Goal: Task Accomplishment & Management: Use online tool/utility

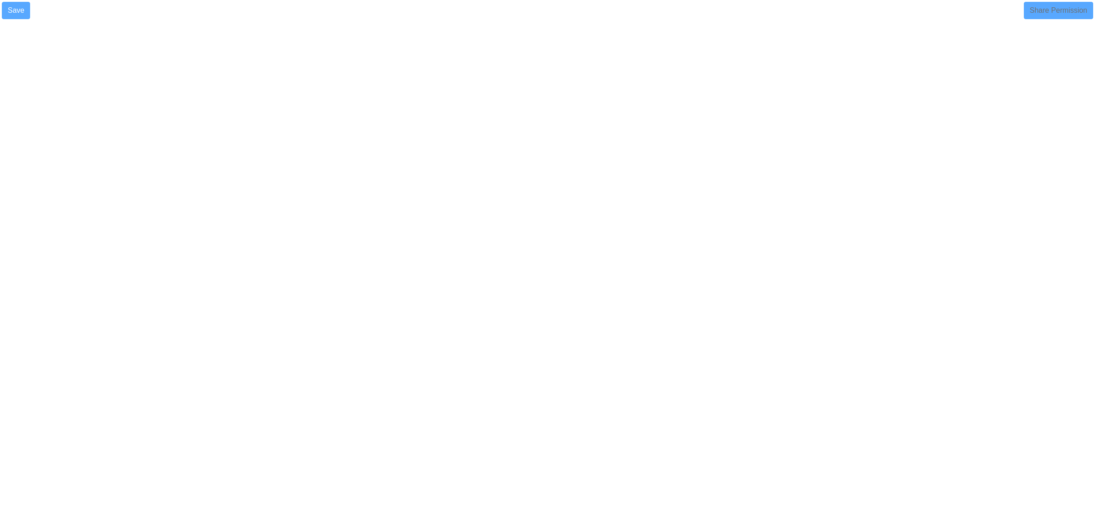
select select "90"
select select "1"
select select
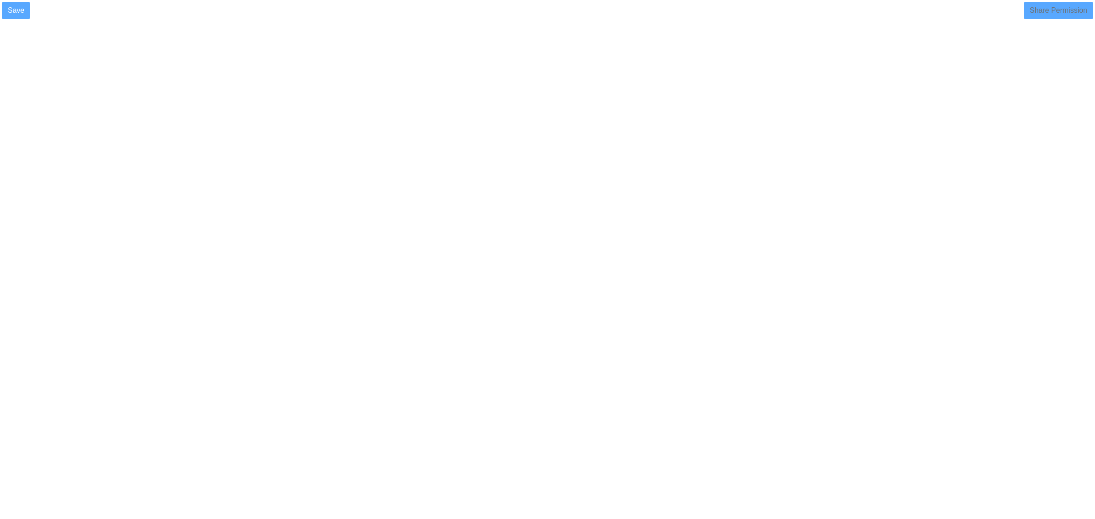
select select
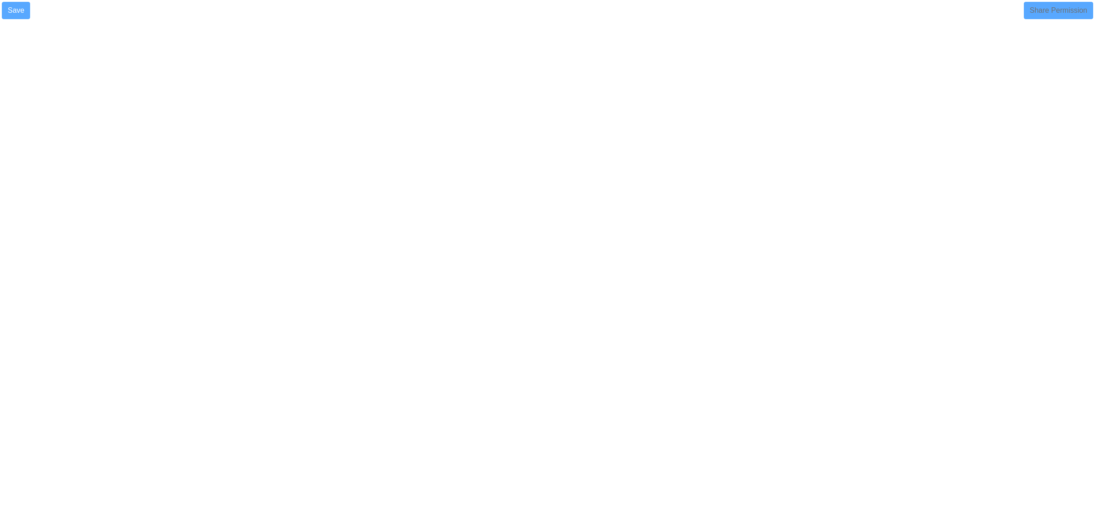
select select "90"
select select "1"
select select
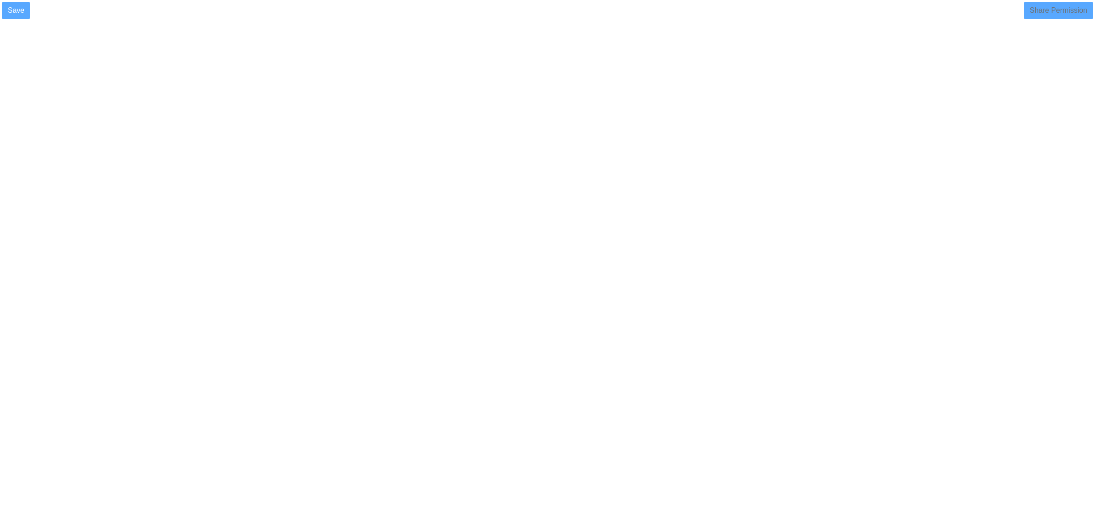
select select
select select "90"
select select "1"
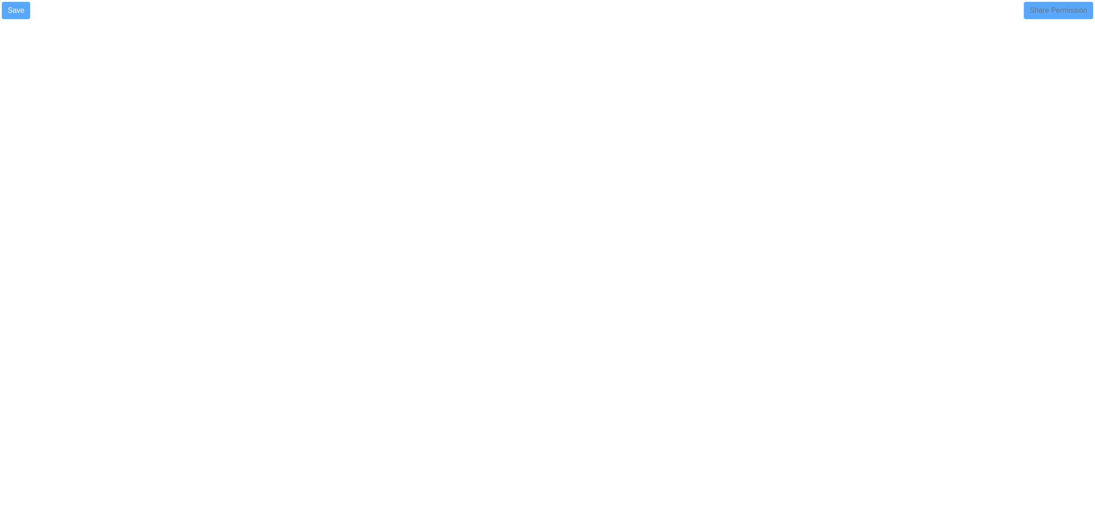
select select
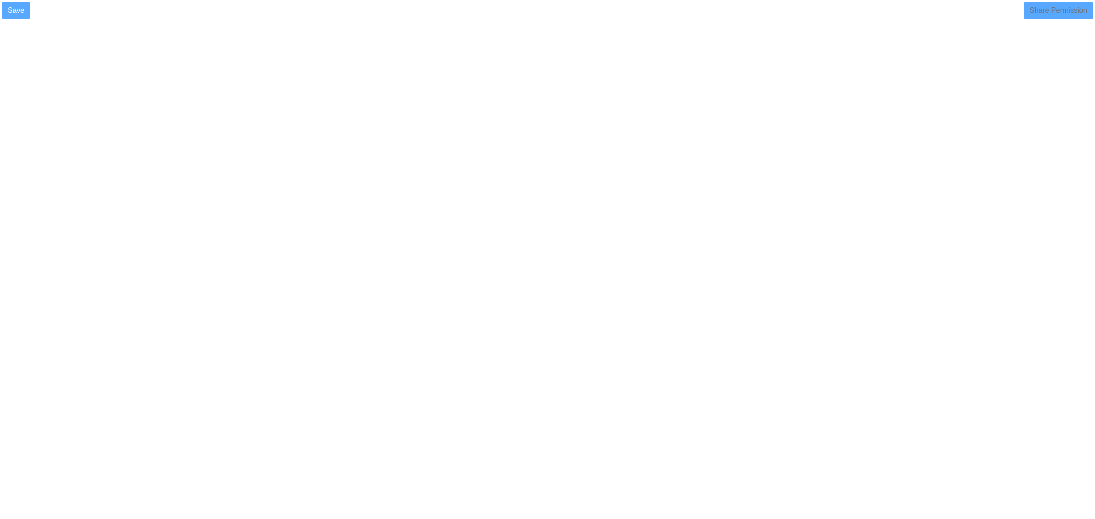
select select
select select "90"
select select "1"
select select
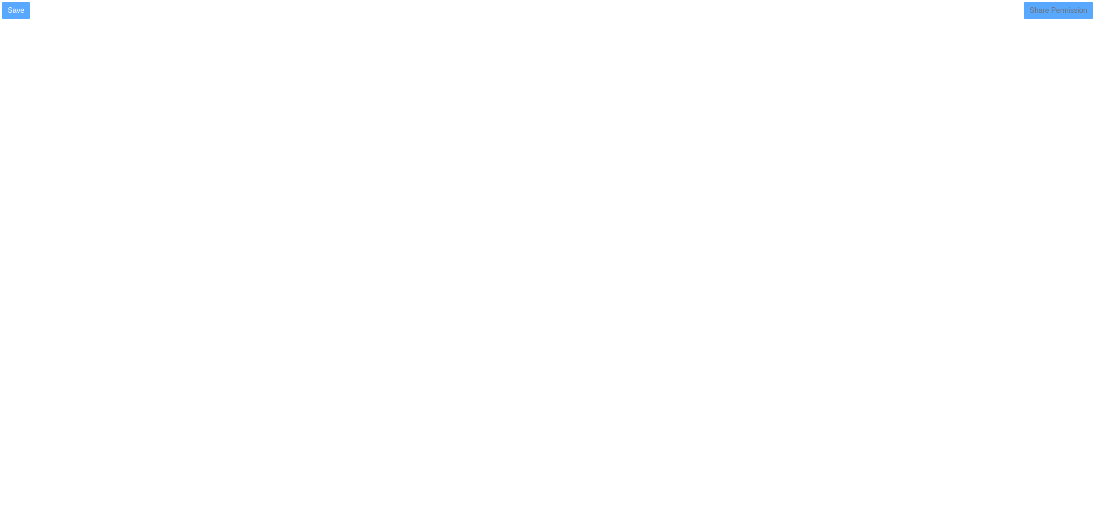
select select
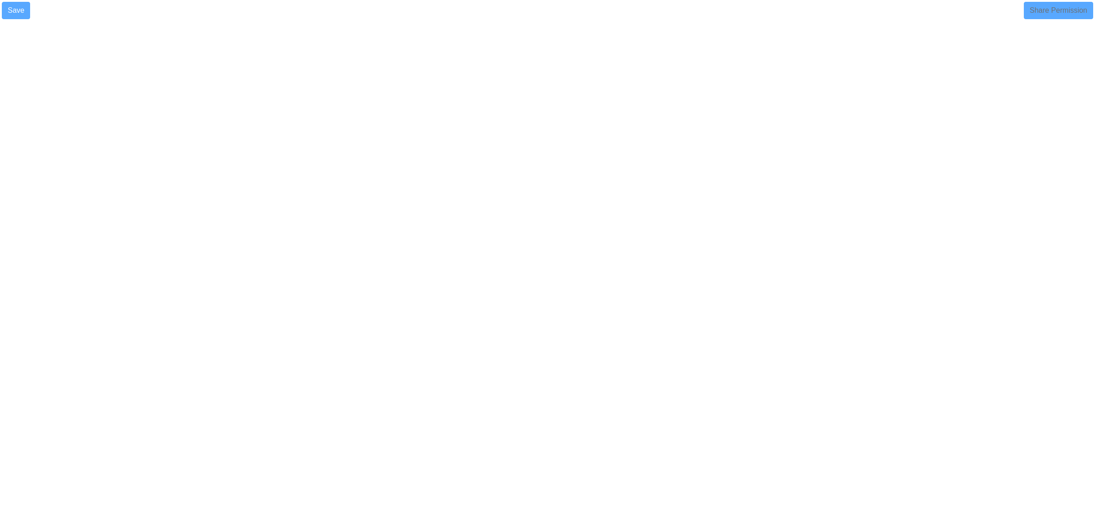
select select
select select "90"
select select
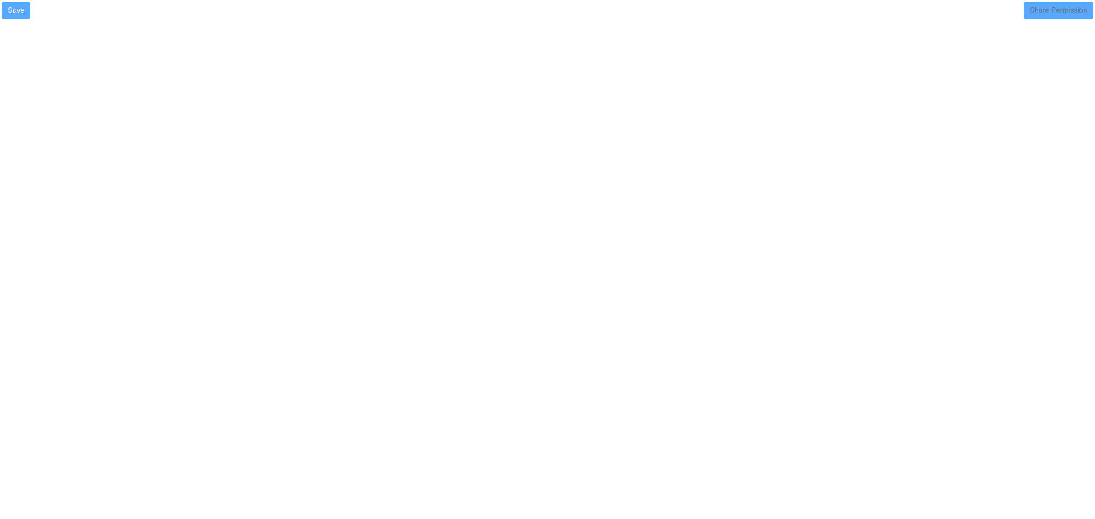
select select
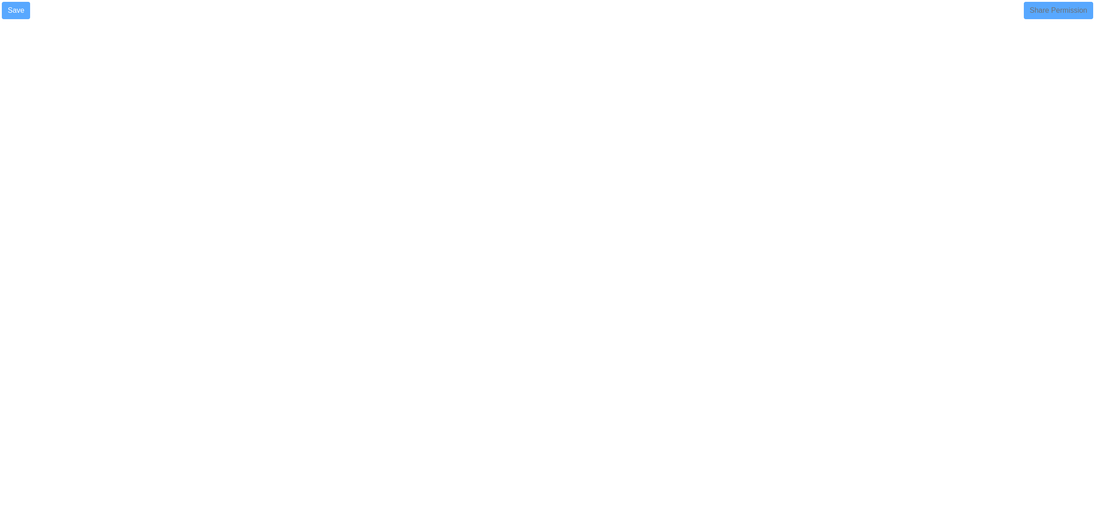
select select "90"
select select "1"
select select
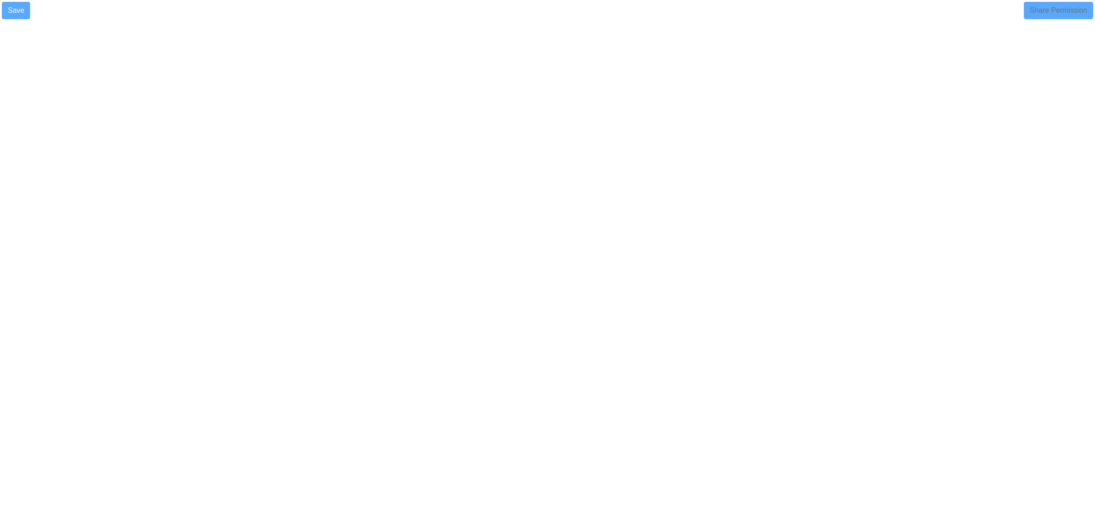
select select
select select "90"
select select
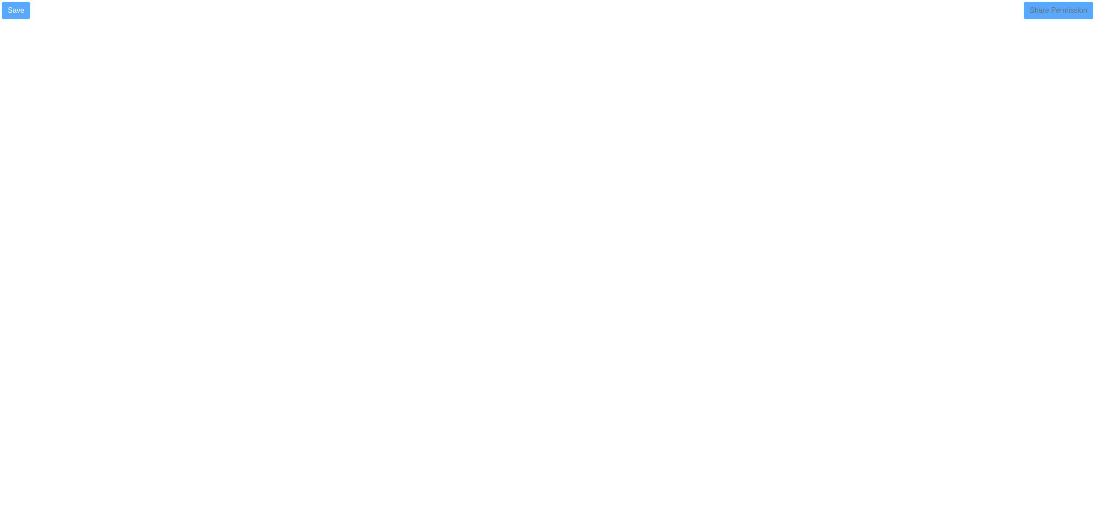
select select
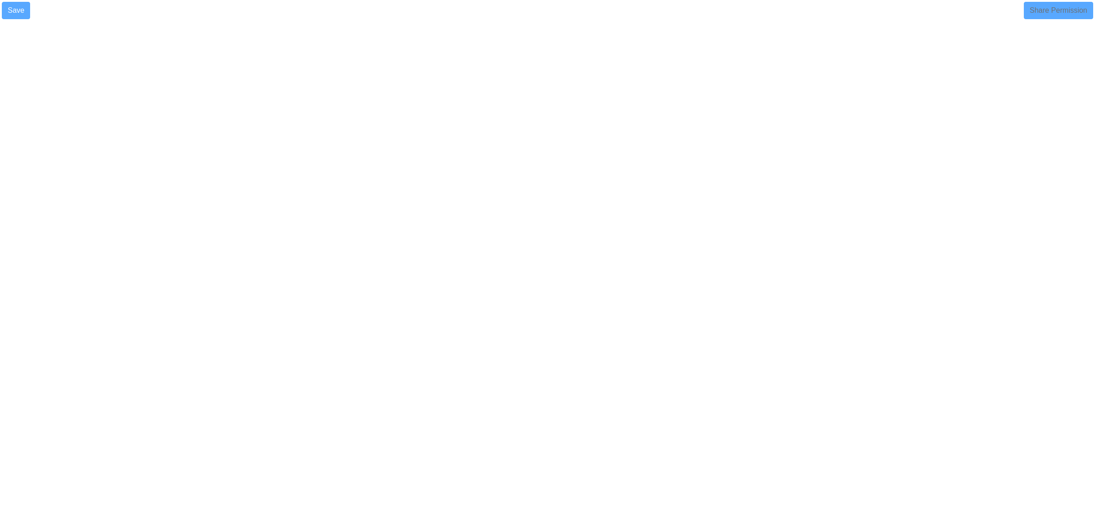
select select
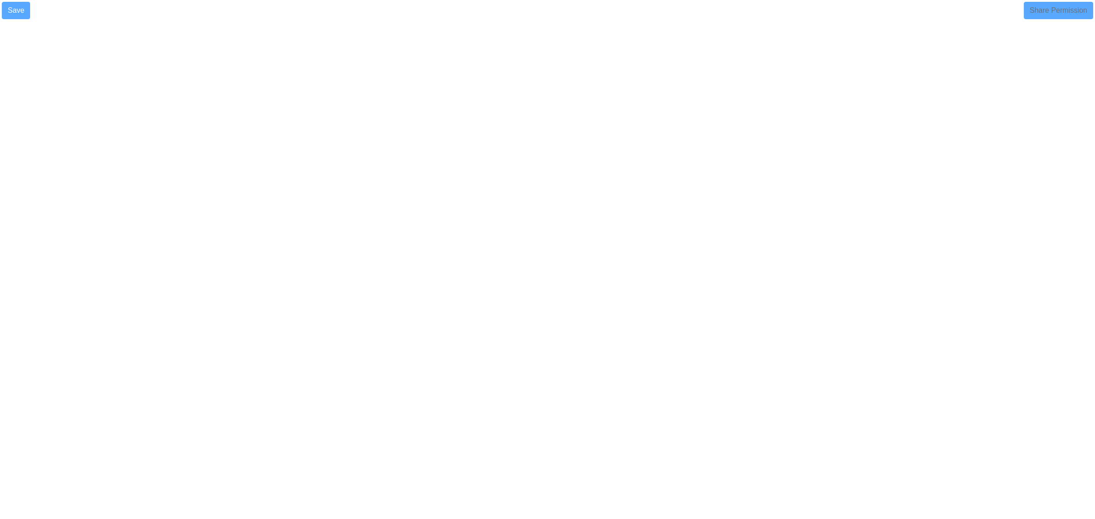
select select
select select "90"
select select "1"
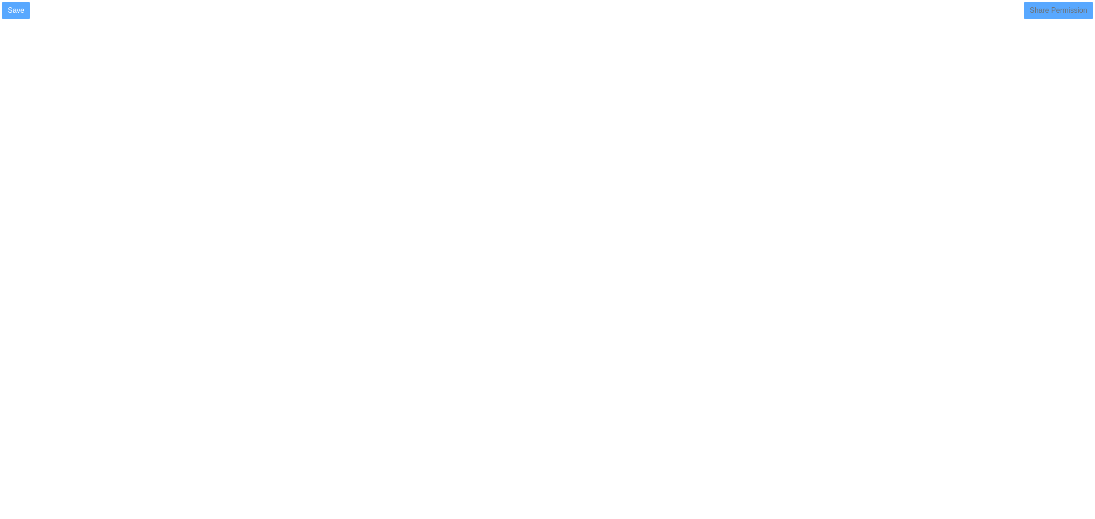
select select
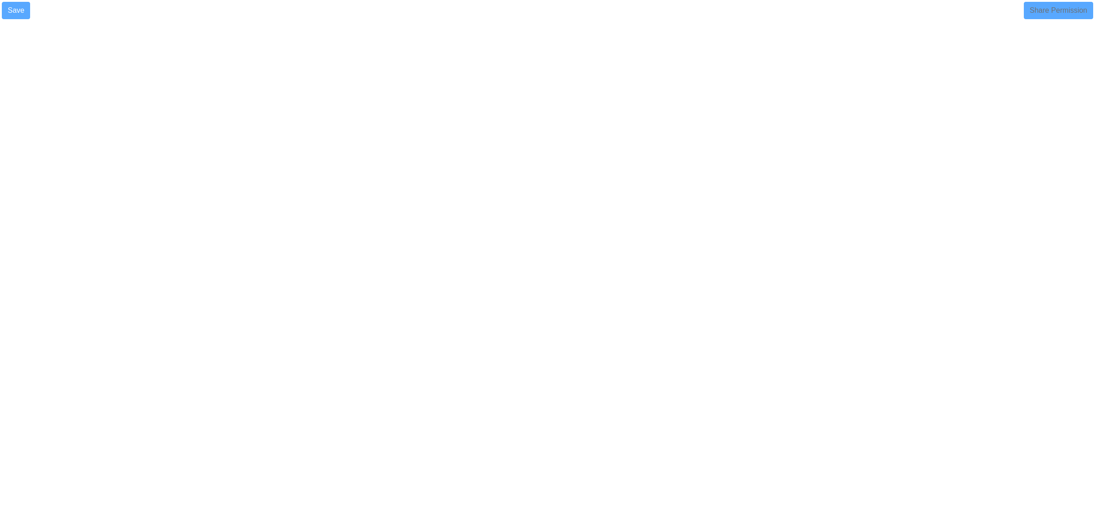
select select
select select "90"
select select "1"
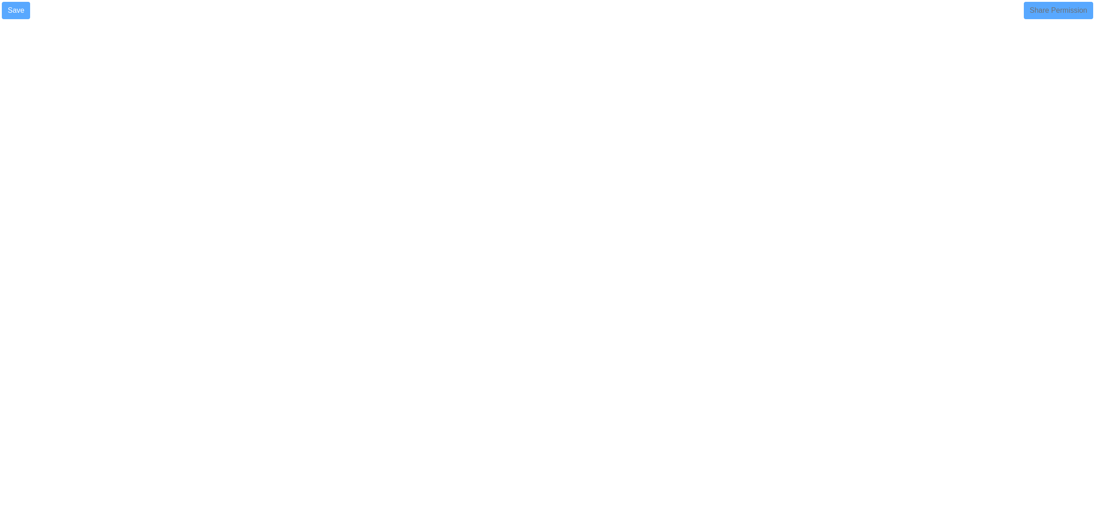
select select
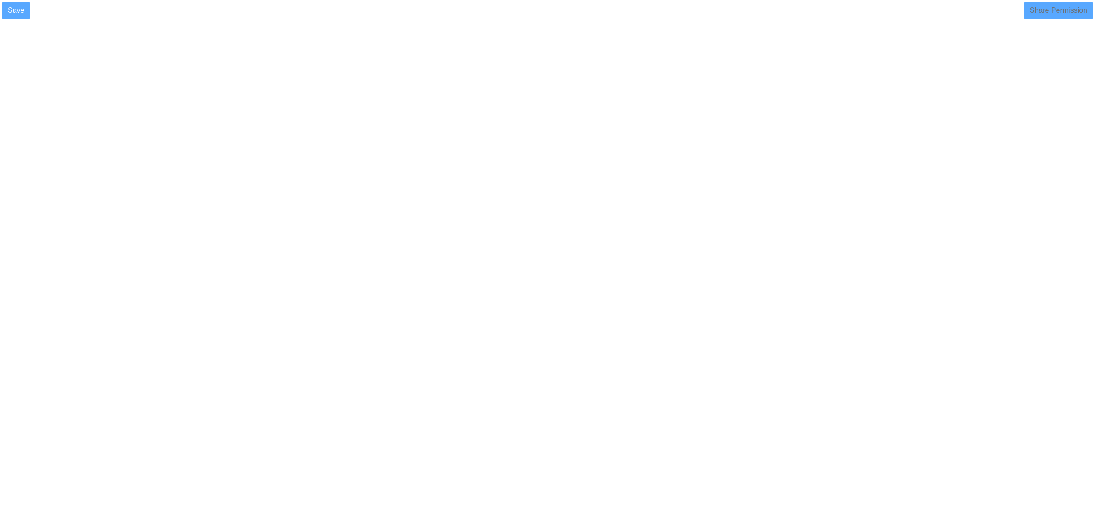
select select
select select "90"
select select
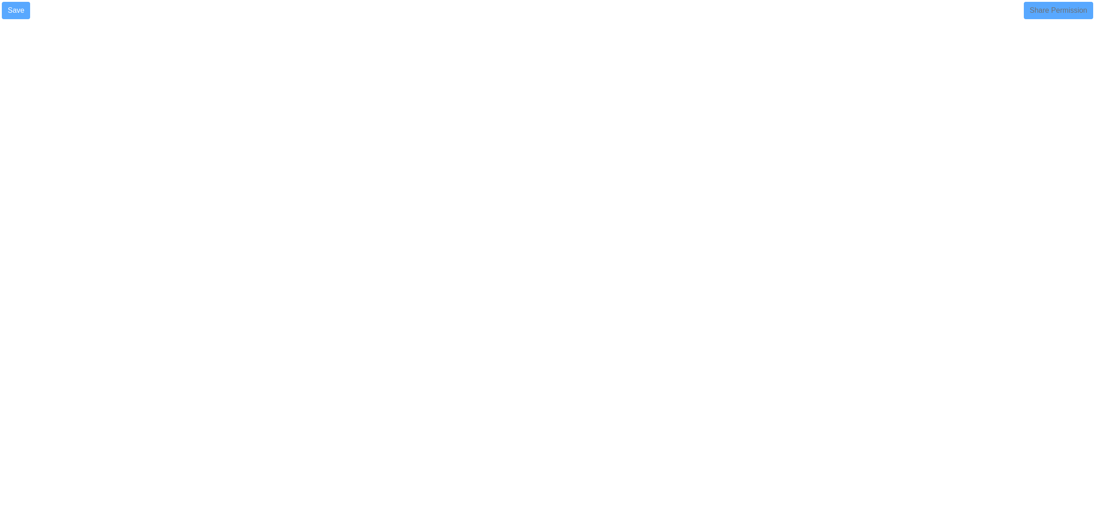
select select
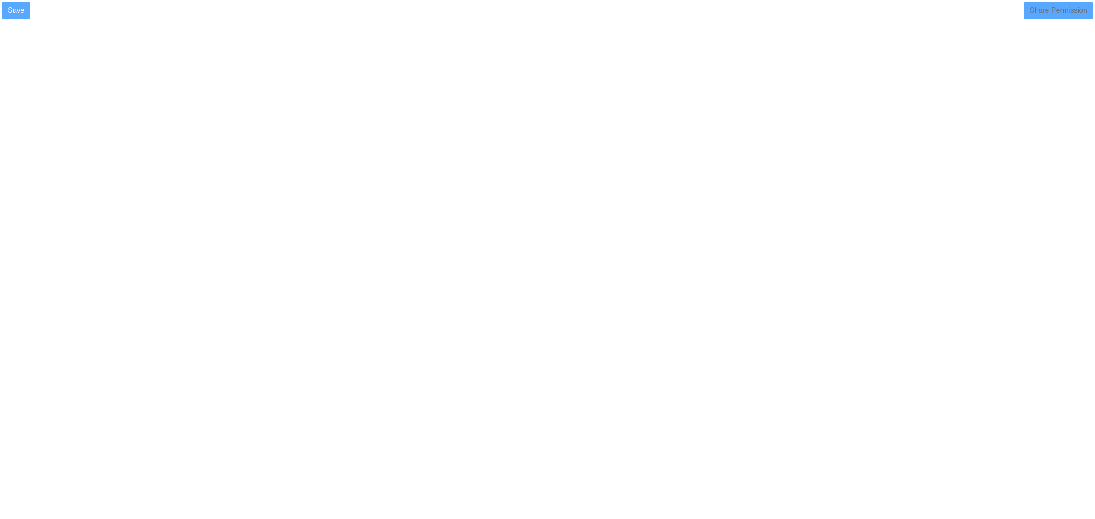
select select
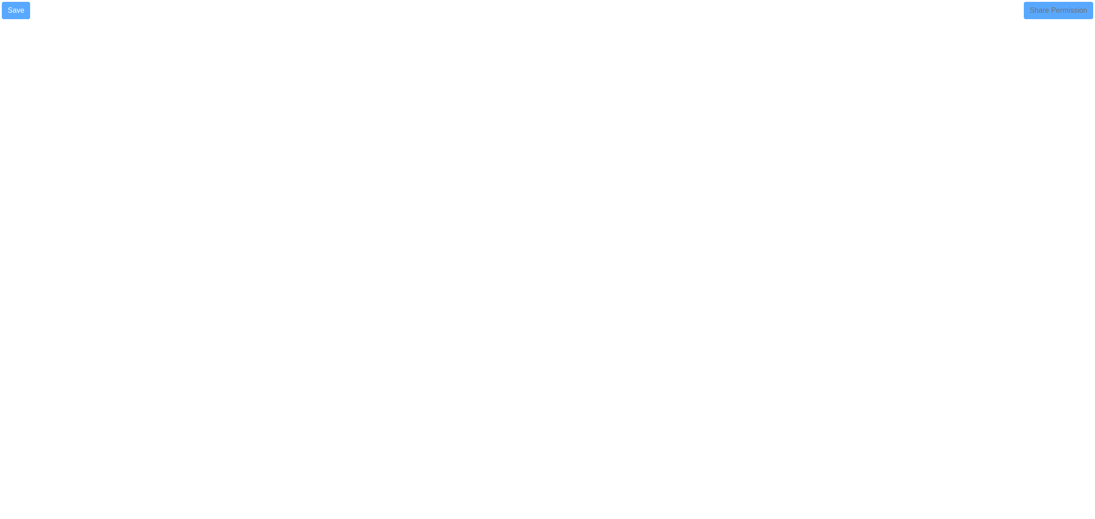
select select
select select "90"
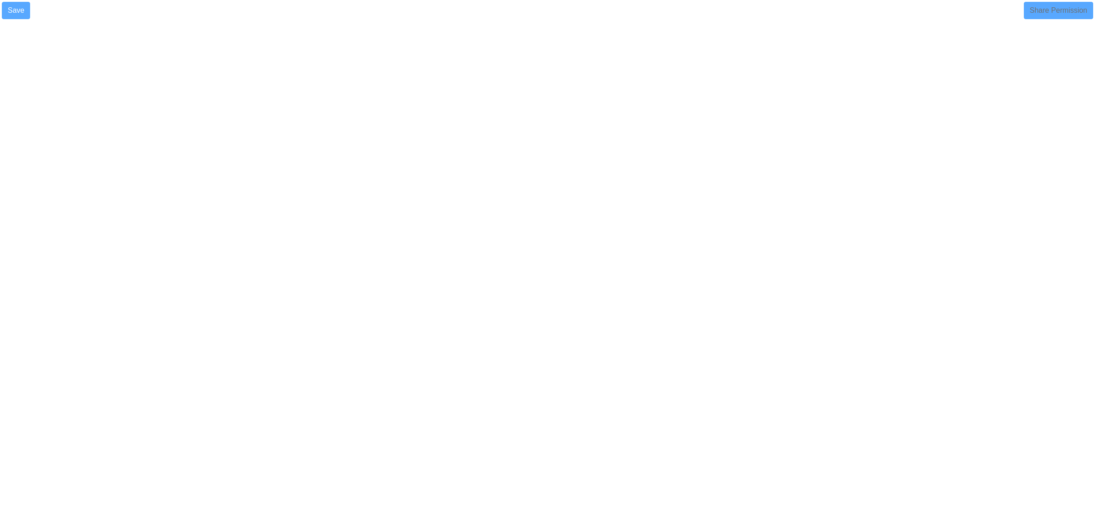
select select
select select "1"
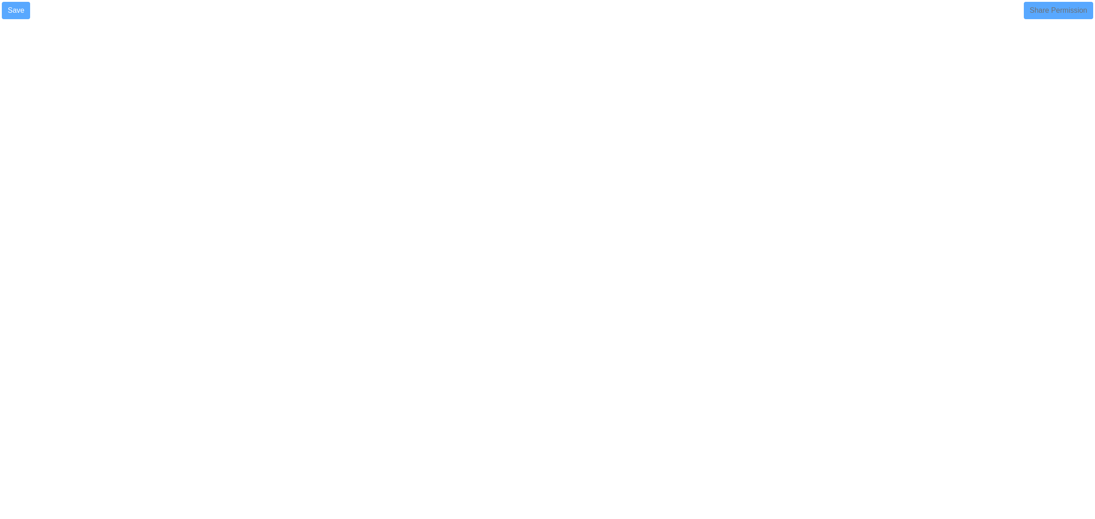
select select
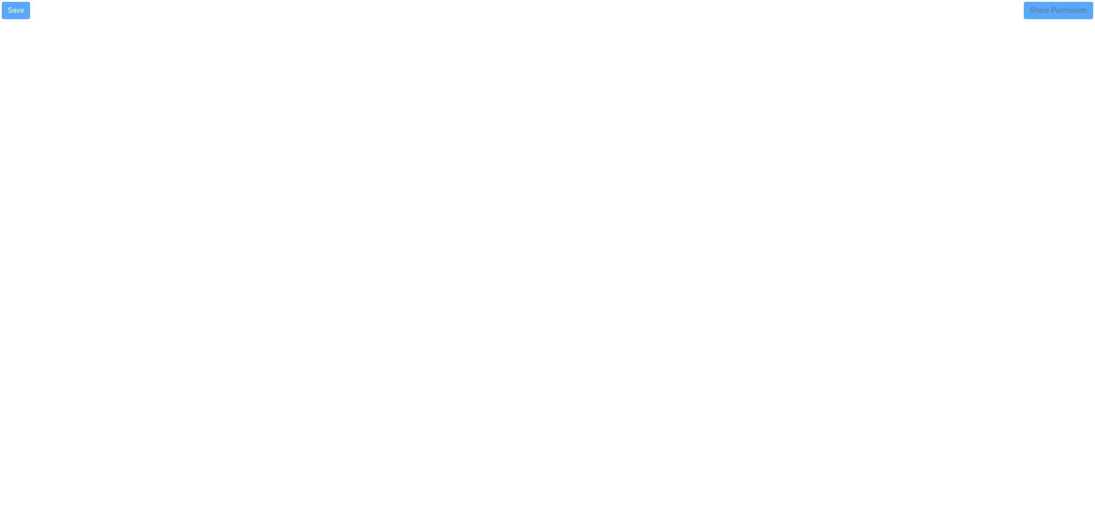
select select
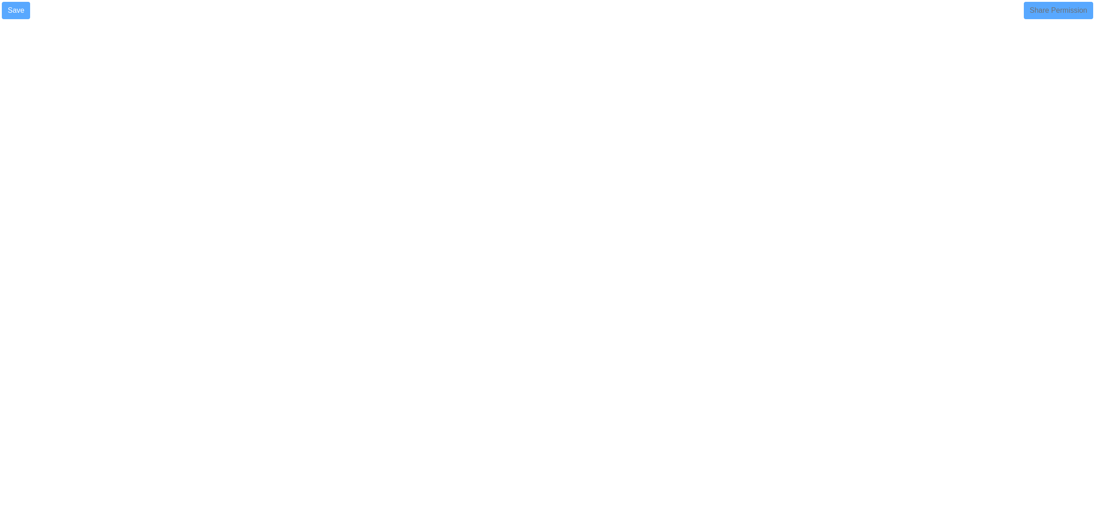
select select
select select "90"
select select "1"
select select
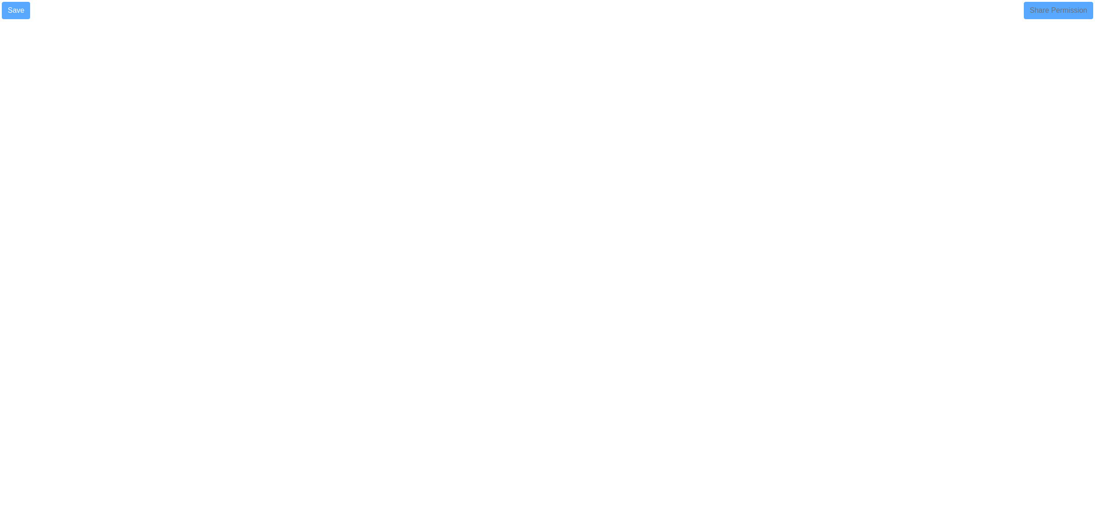
select select
select select "90"
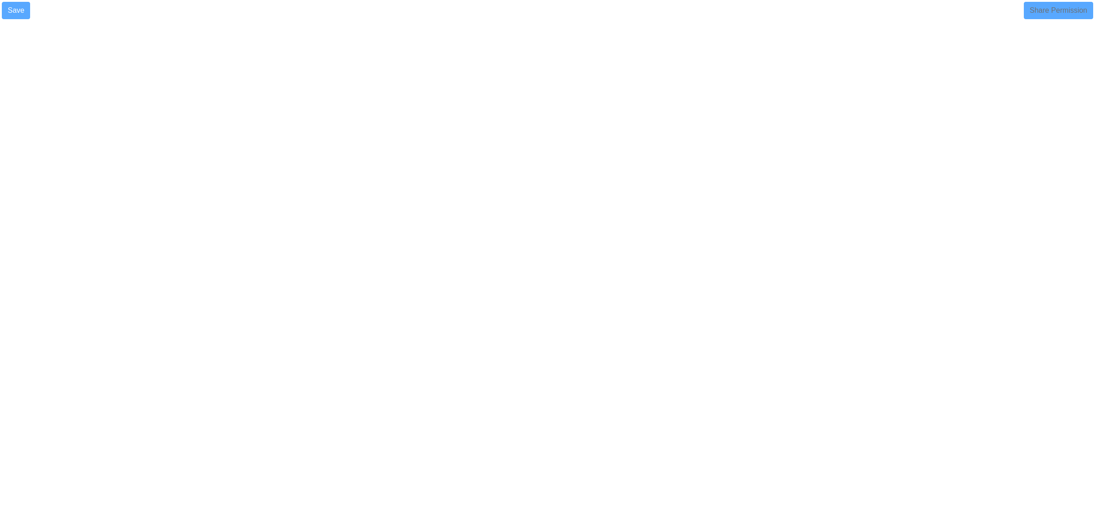
select select
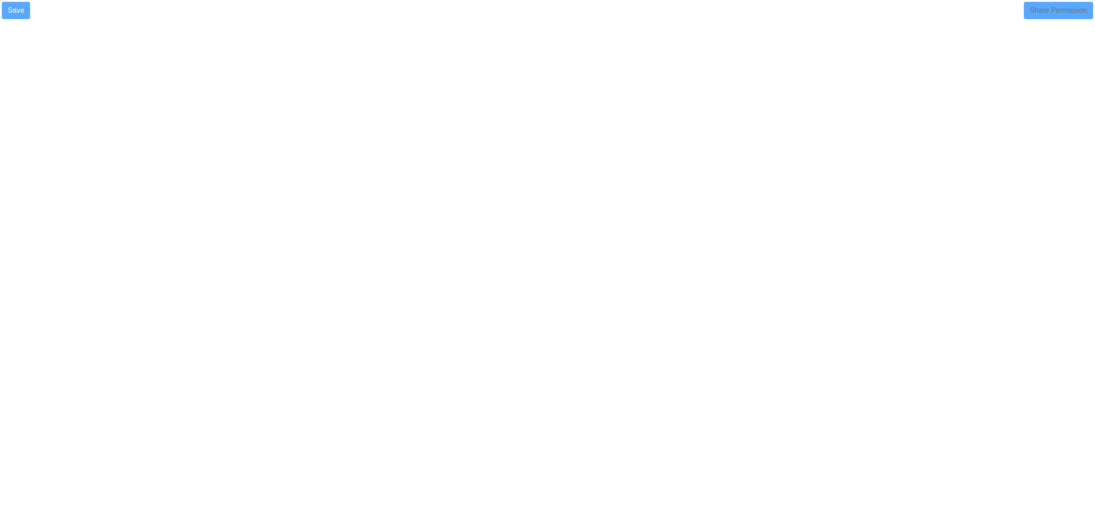
select select
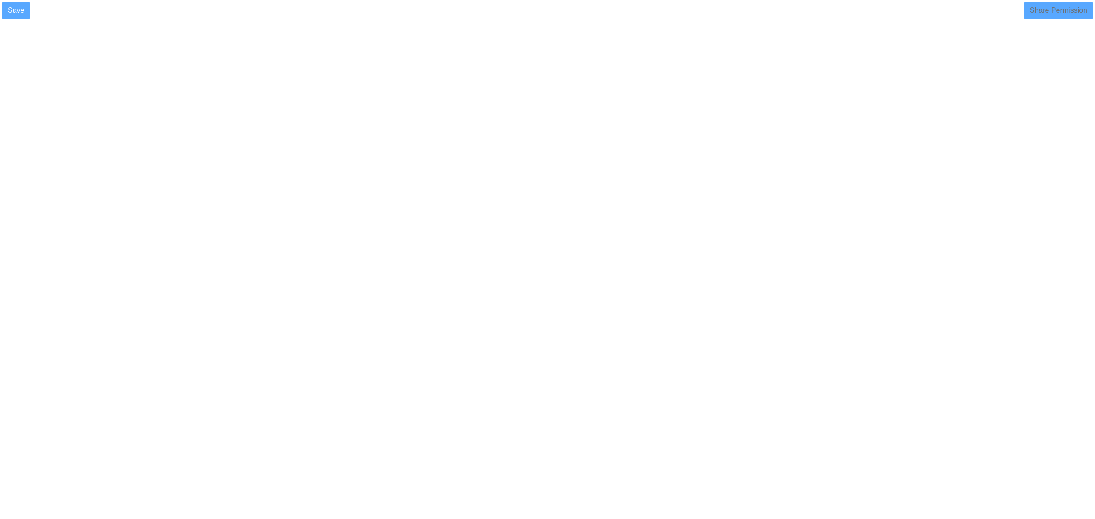
select select "90"
select select
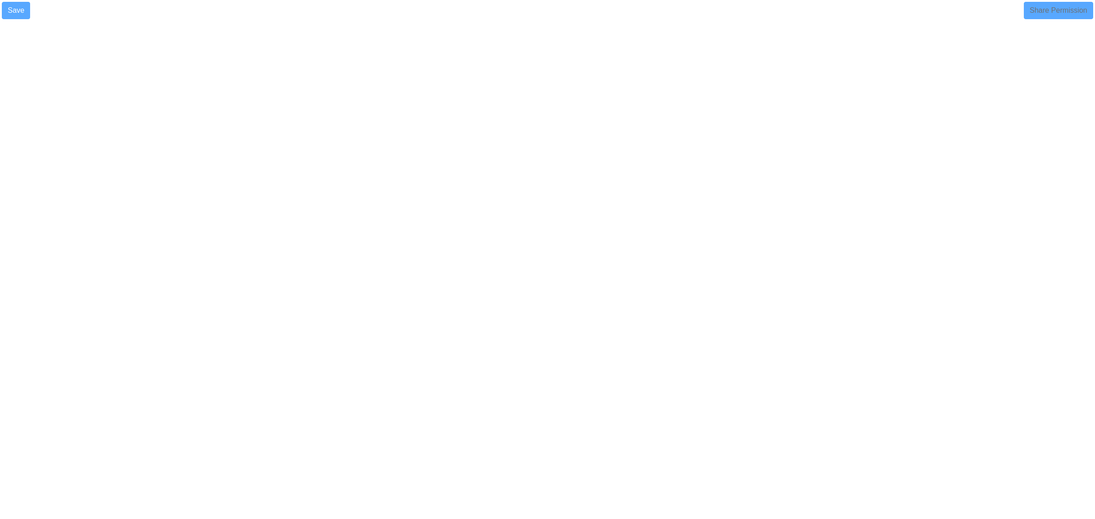
select select
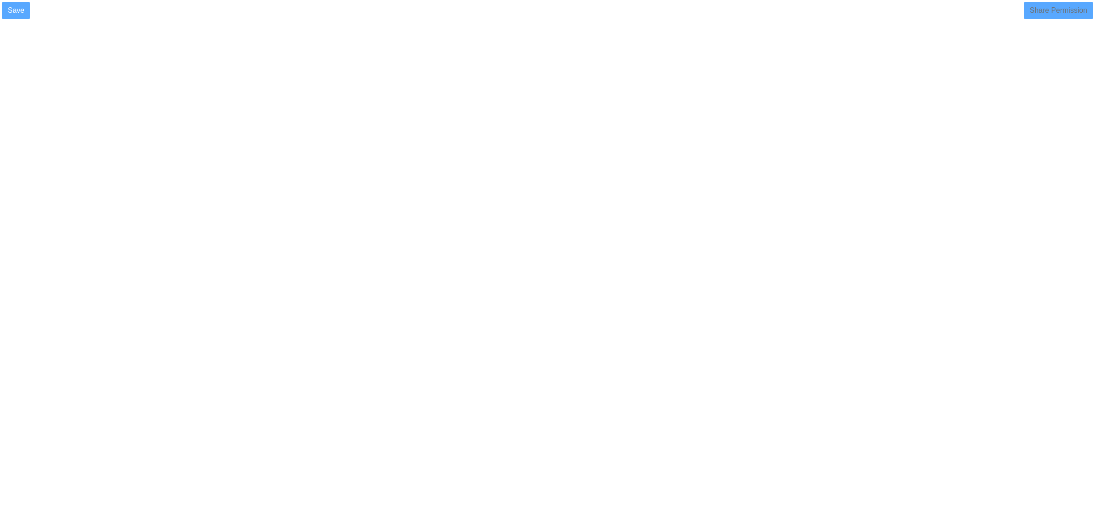
select select
select select "360"
select select
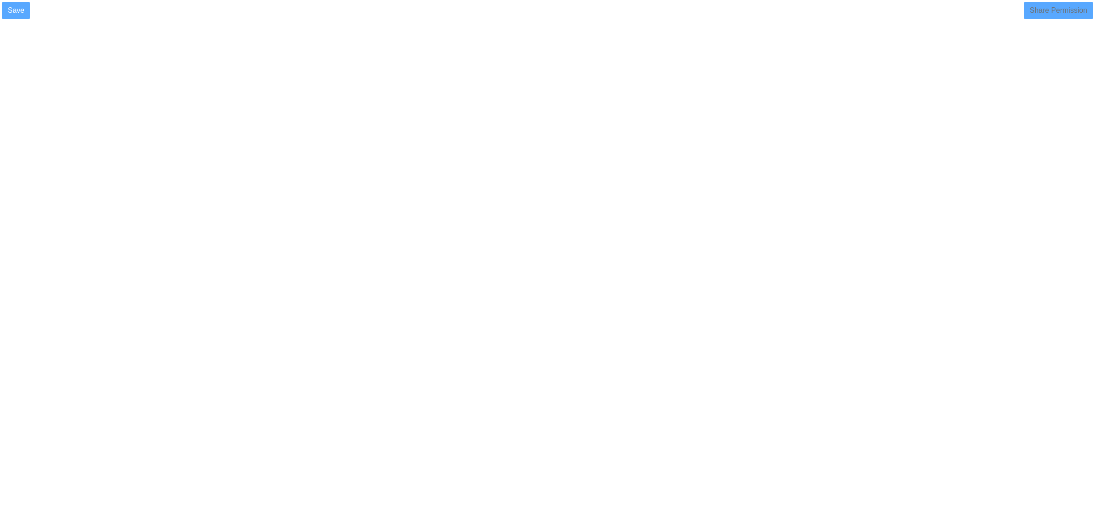
select select
select select "1"
select select
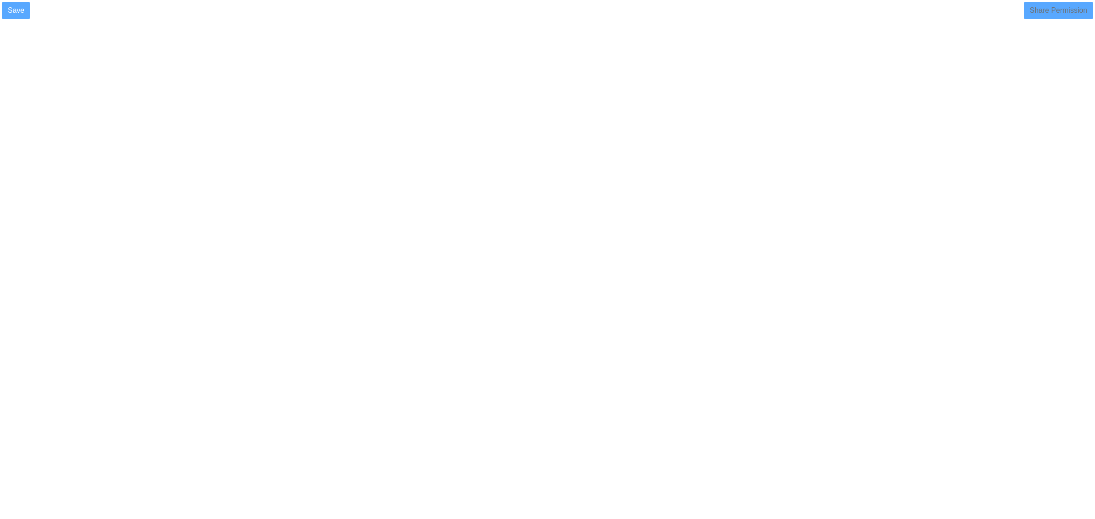
select select
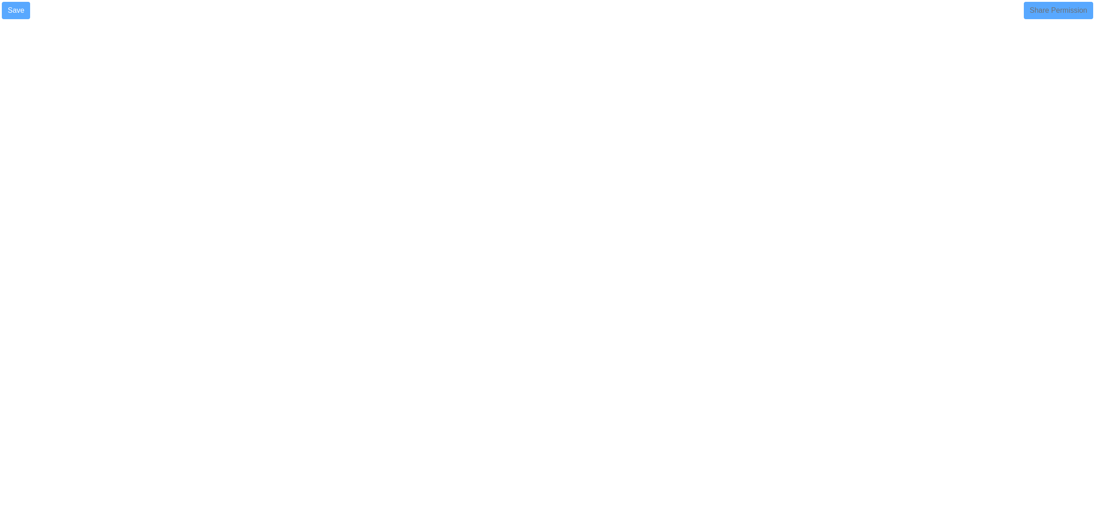
select select "90"
select select
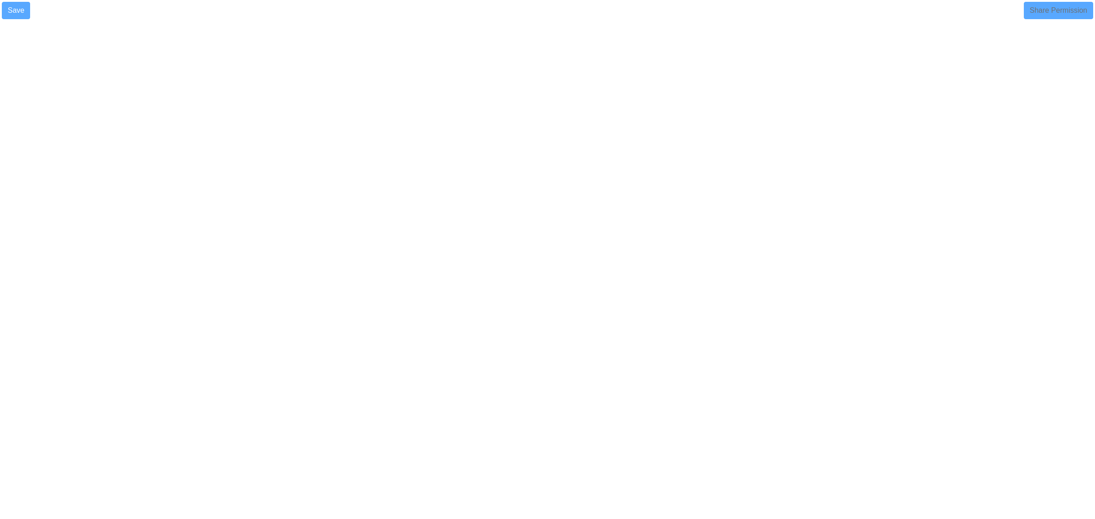
select select
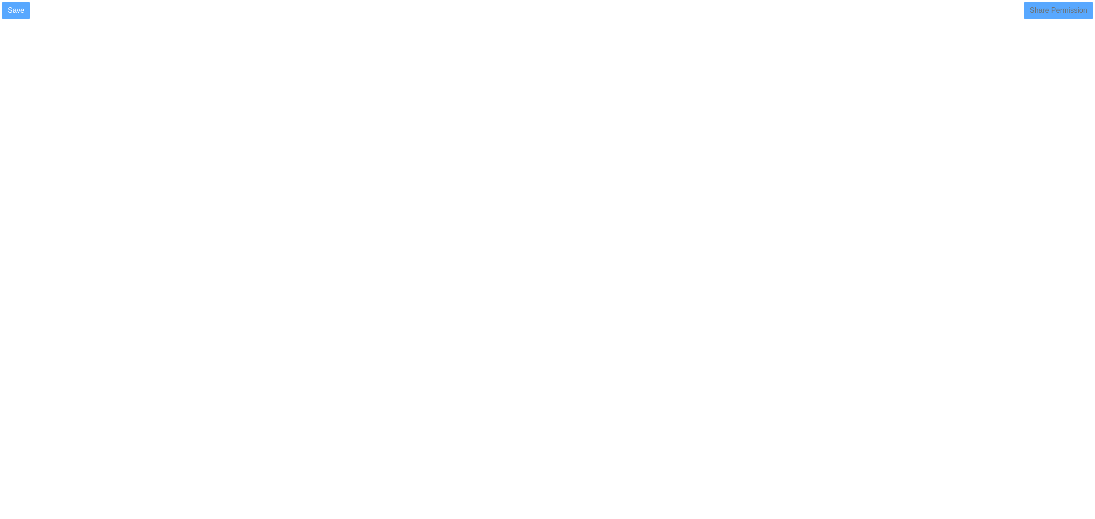
select select
select select "90"
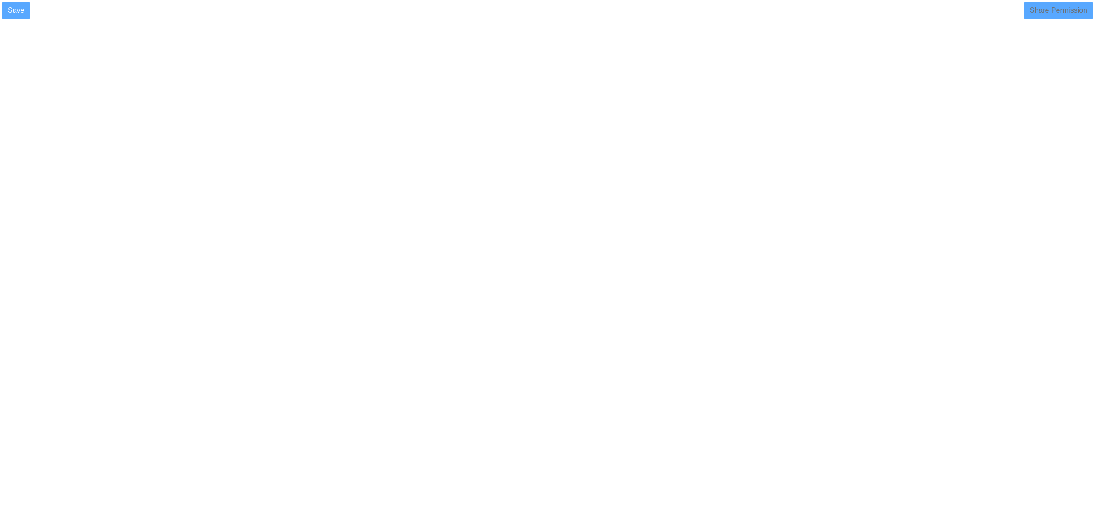
select select
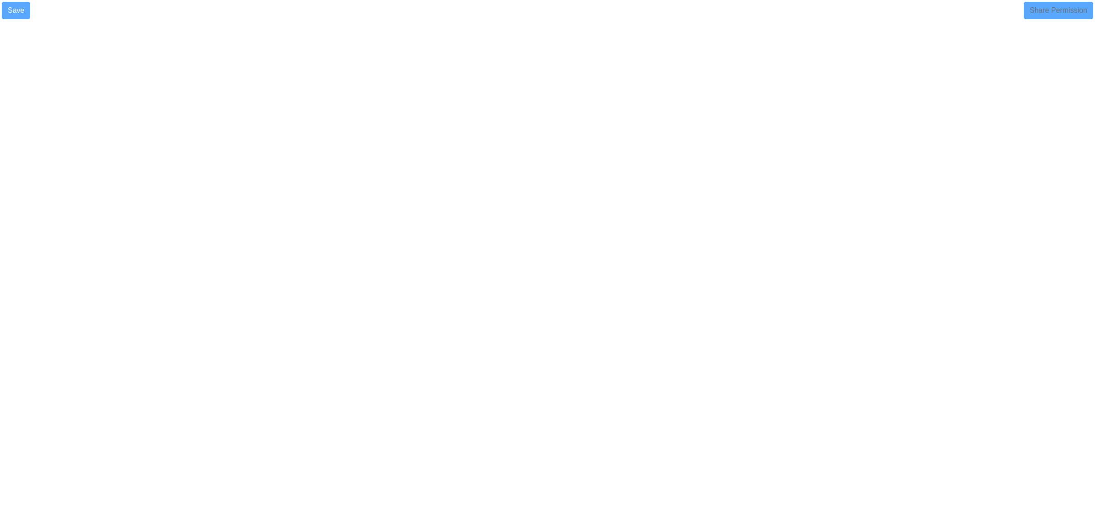
select select
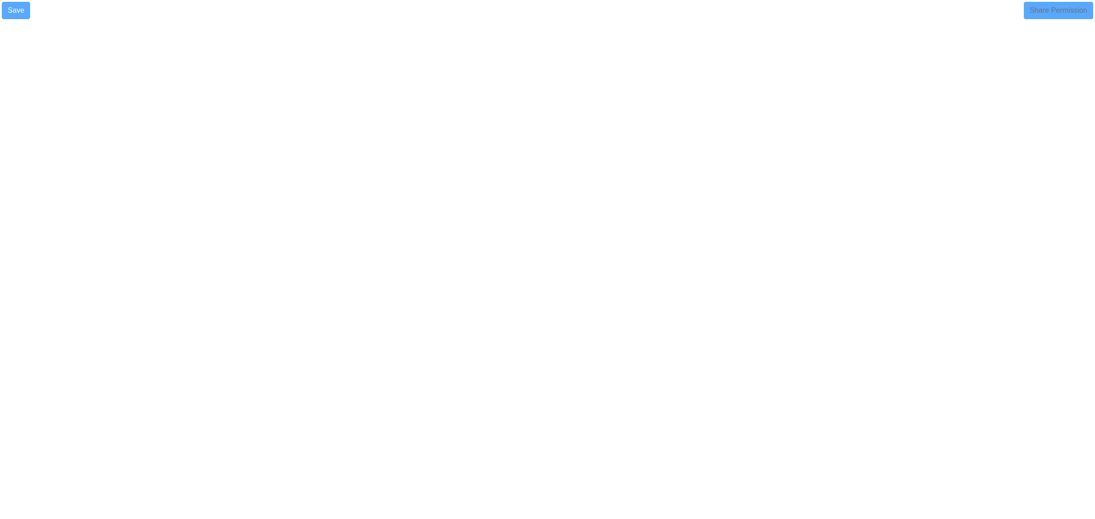
select select
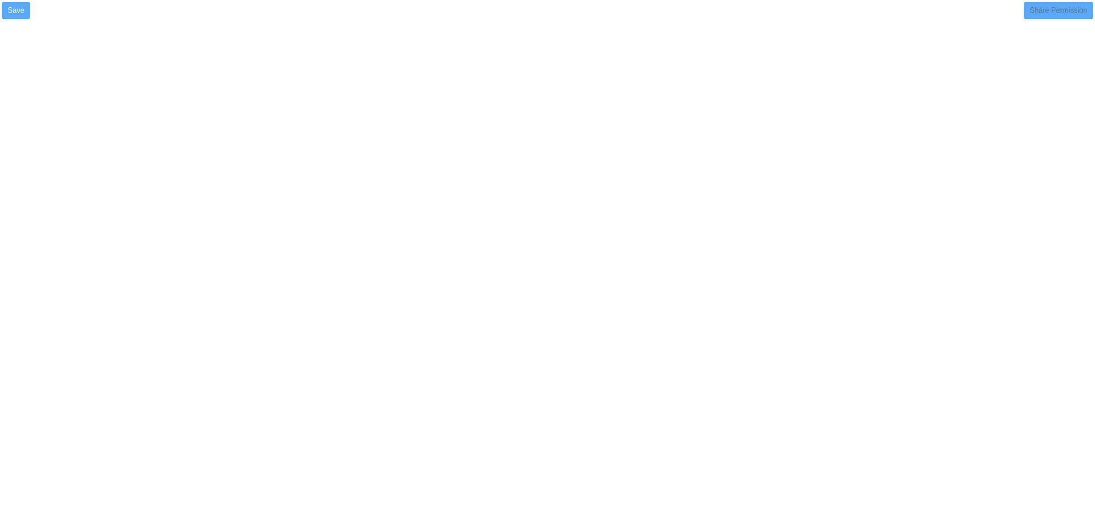
select select "90"
select select
